Goal: Navigation & Orientation: Find specific page/section

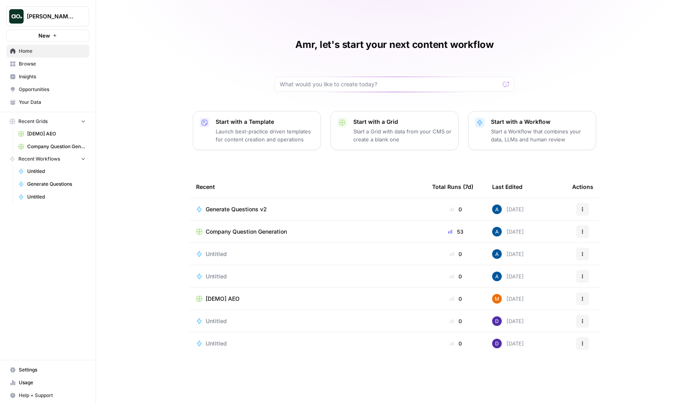
click at [242, 229] on span "Company Question Generation" at bounding box center [246, 232] width 81 height 8
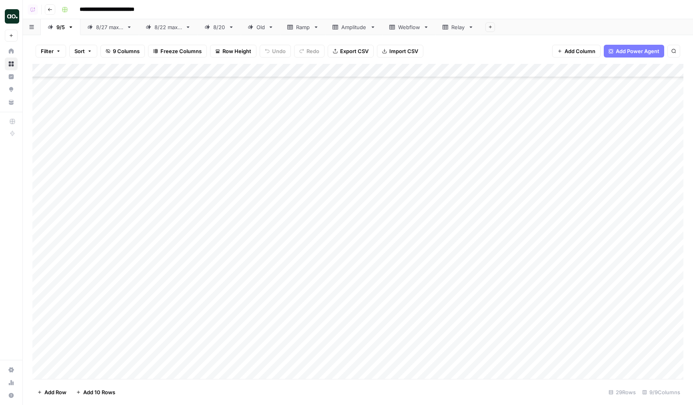
scroll to position [731, 0]
click at [79, 388] on button "Add 10 Rows" at bounding box center [95, 392] width 49 height 13
click at [84, 322] on div "Add Column" at bounding box center [357, 222] width 651 height 316
click at [108, 322] on div "Add Column" at bounding box center [357, 222] width 651 height 316
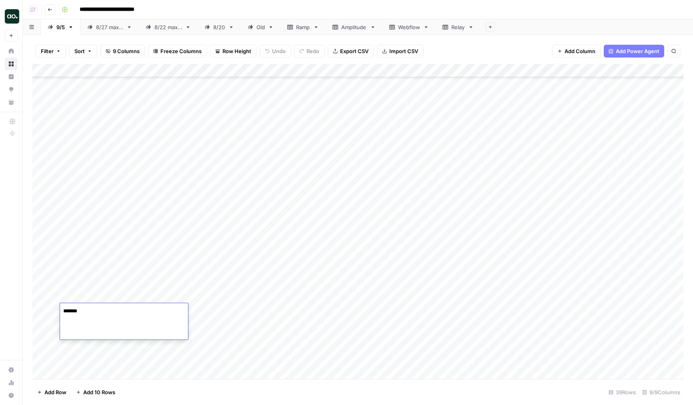
type textarea "********"
type input "**********"
type input "250"
click at [70, 360] on div "Add Column" at bounding box center [357, 222] width 651 height 316
click at [86, 350] on textarea at bounding box center [124, 346] width 128 height 11
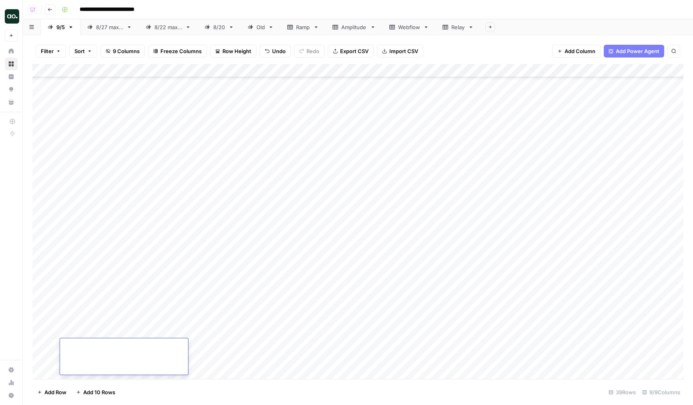
type textarea "*"
type textarea "******"
type input "**********"
type input "250"
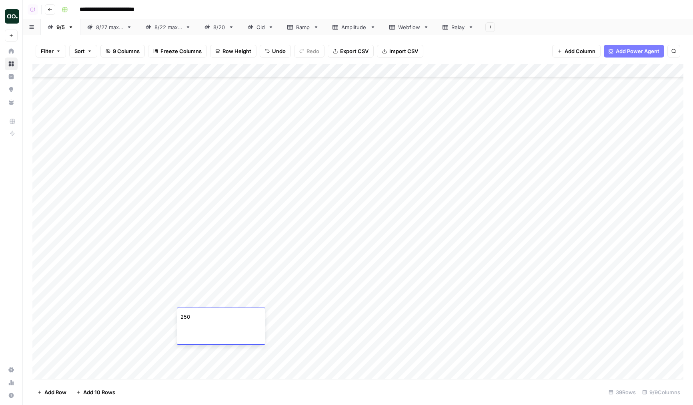
click at [277, 288] on div "Add Column" at bounding box center [357, 222] width 651 height 316
click at [284, 321] on div "Add Column" at bounding box center [357, 222] width 651 height 316
click at [75, 339] on div "Add Column" at bounding box center [357, 222] width 651 height 316
drag, startPoint x: 250, startPoint y: 69, endPoint x: 244, endPoint y: 69, distance: 6.0
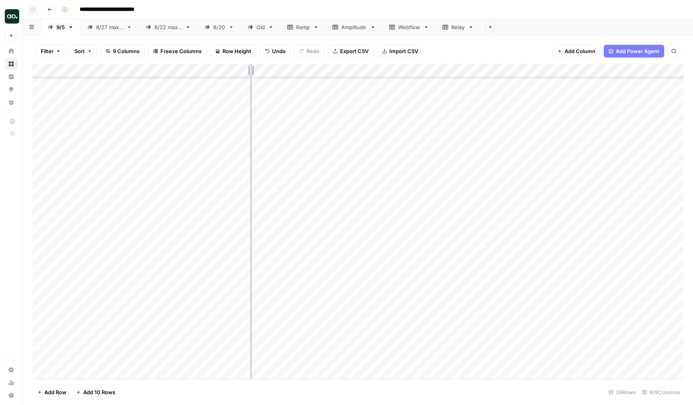
click at [244, 69] on div "Add Column" at bounding box center [357, 222] width 651 height 316
click at [96, 290] on div "Add Column" at bounding box center [357, 222] width 651 height 316
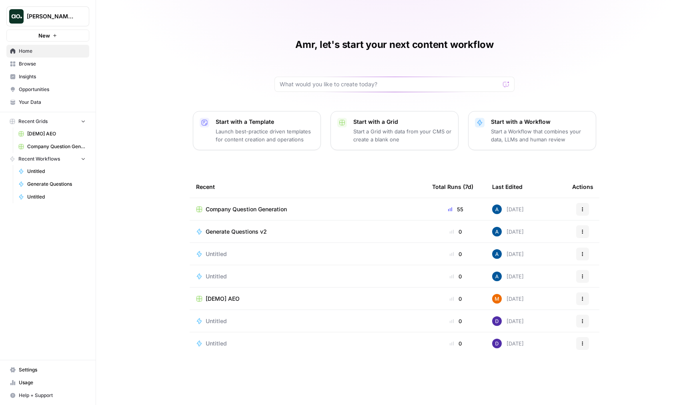
click at [37, 21] on button "[PERSON_NAME] Test" at bounding box center [47, 16] width 83 height 20
type input "egal"
click at [71, 59] on span "LegalZoom" at bounding box center [77, 60] width 106 height 8
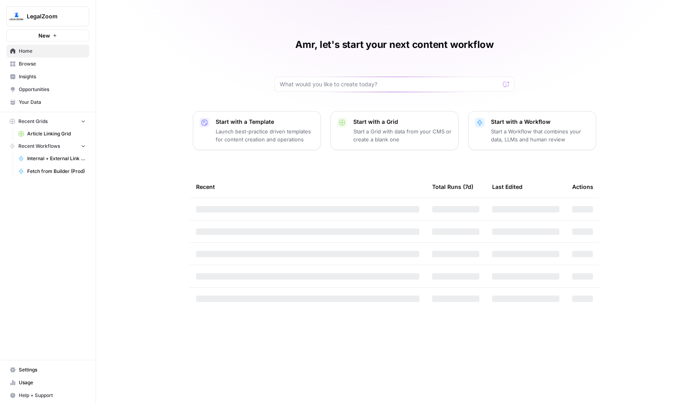
click at [51, 63] on span "Browse" at bounding box center [52, 63] width 67 height 7
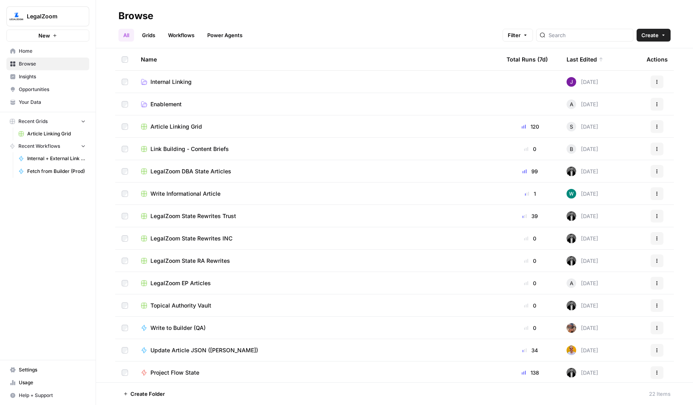
click at [178, 81] on span "Internal Linking" at bounding box center [170, 82] width 41 height 8
click at [174, 127] on span "Article Linking Grid" at bounding box center [176, 127] width 52 height 8
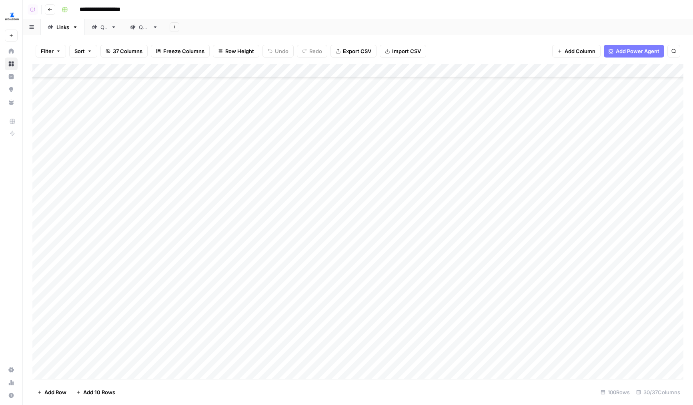
scroll to position [1790, 0]
